Goal: Information Seeking & Learning: Learn about a topic

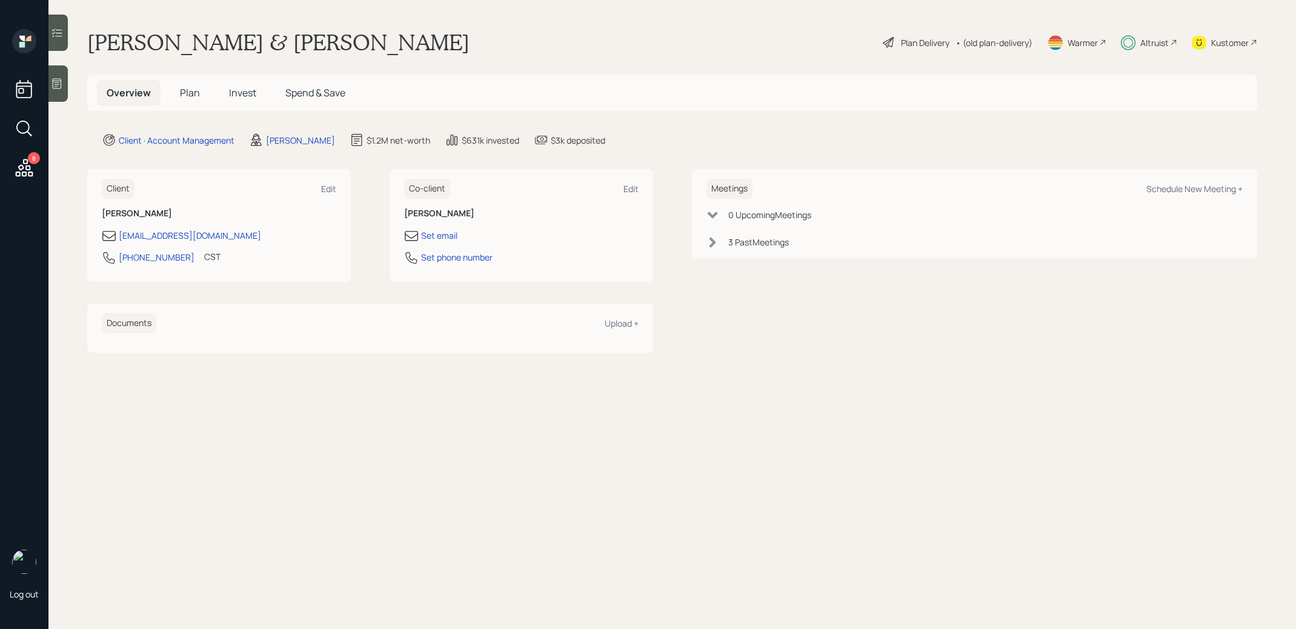
click at [194, 93] on span "Plan" at bounding box center [190, 92] width 20 height 13
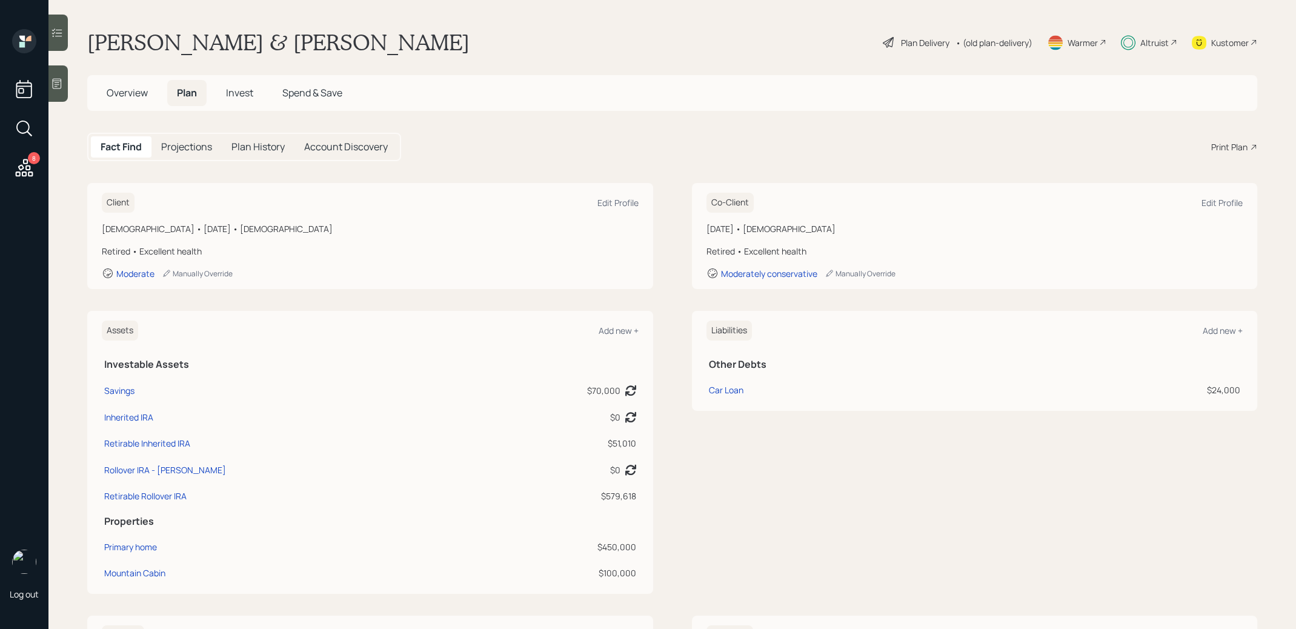
click at [247, 94] on span "Invest" at bounding box center [239, 92] width 27 height 13
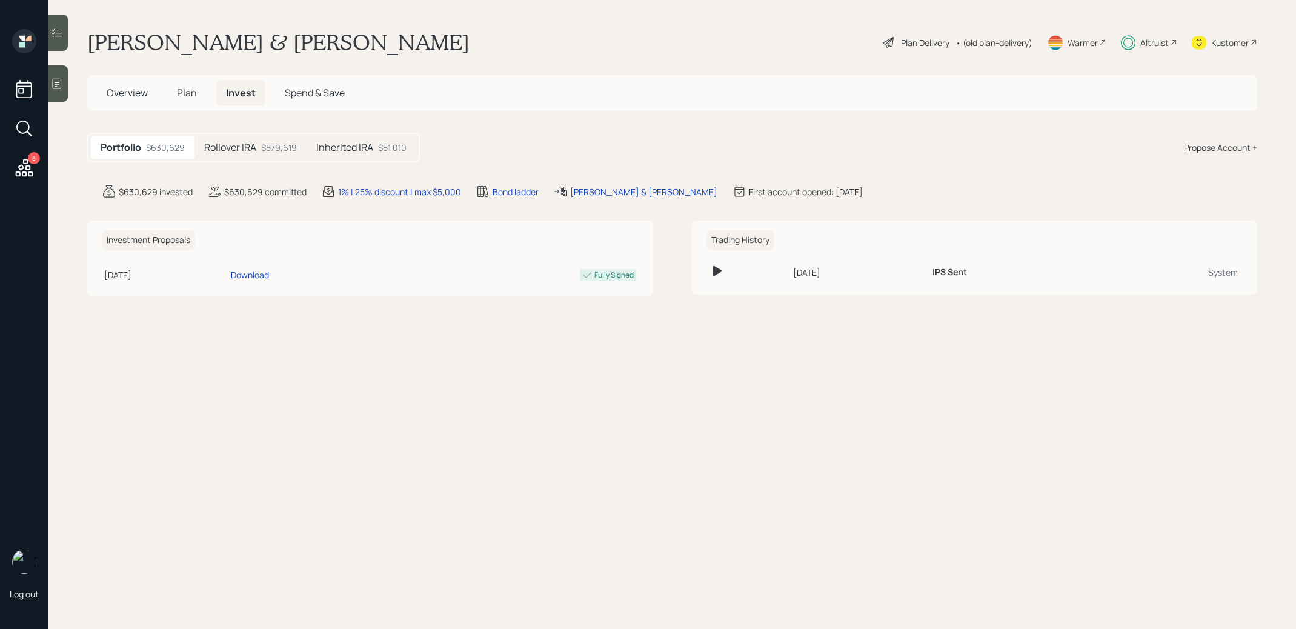
click at [357, 145] on h5 "Inherited IRA" at bounding box center [344, 148] width 57 height 12
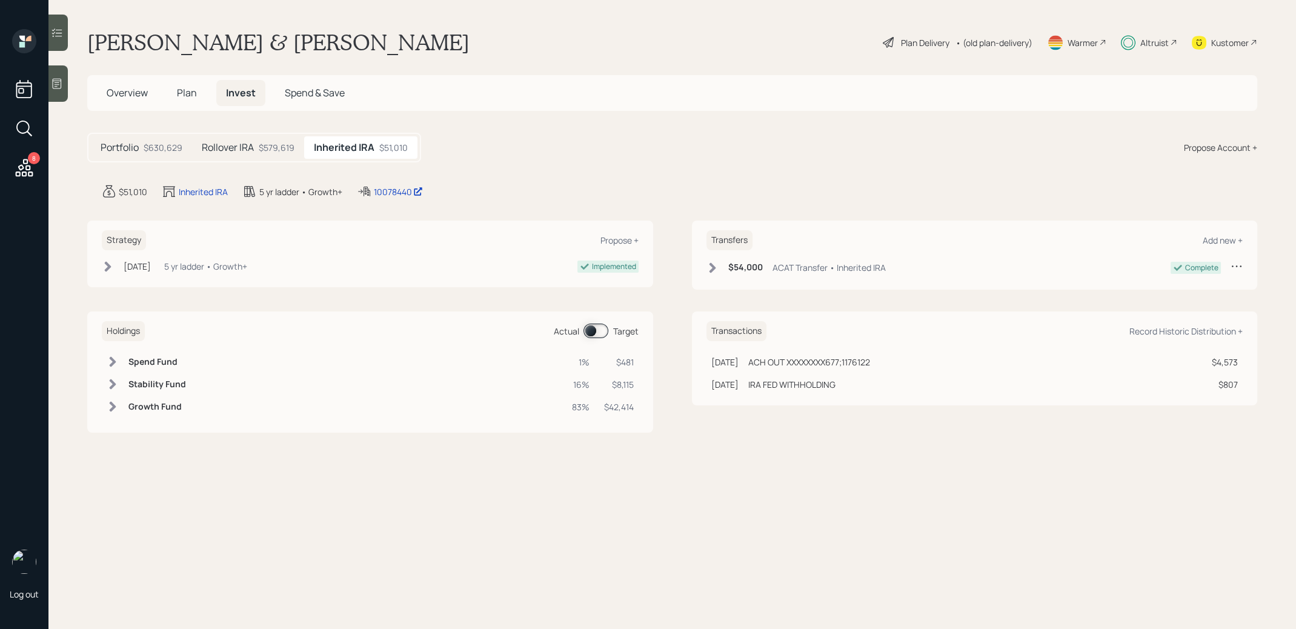
click at [236, 154] on div "Rollover IRA $579,619" at bounding box center [248, 147] width 112 height 22
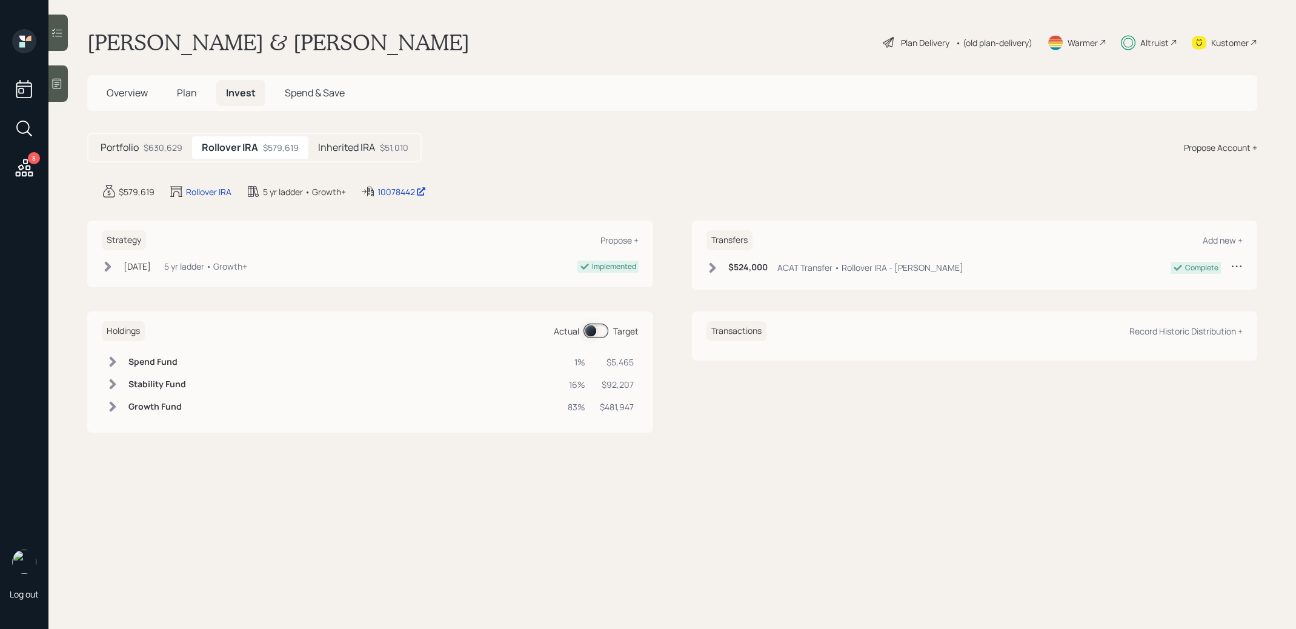
click at [336, 147] on h5 "Inherited IRA" at bounding box center [346, 148] width 57 height 12
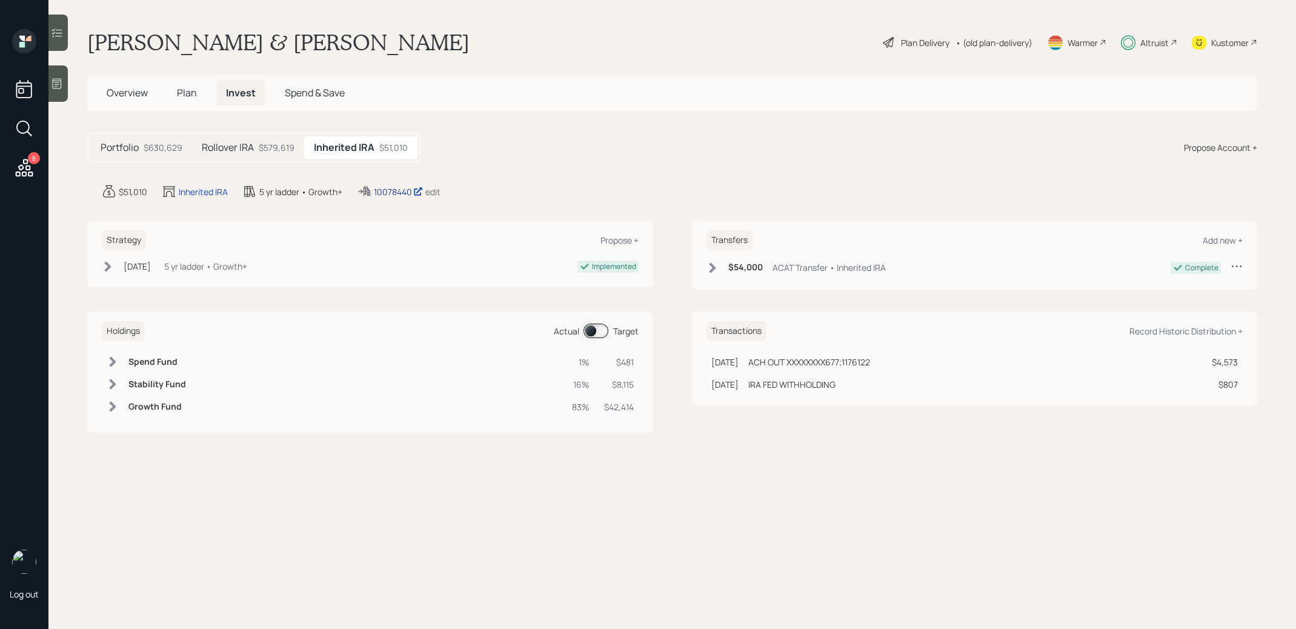
click at [382, 191] on div "10078440" at bounding box center [398, 191] width 49 height 13
